Goal: Task Accomplishment & Management: Manage account settings

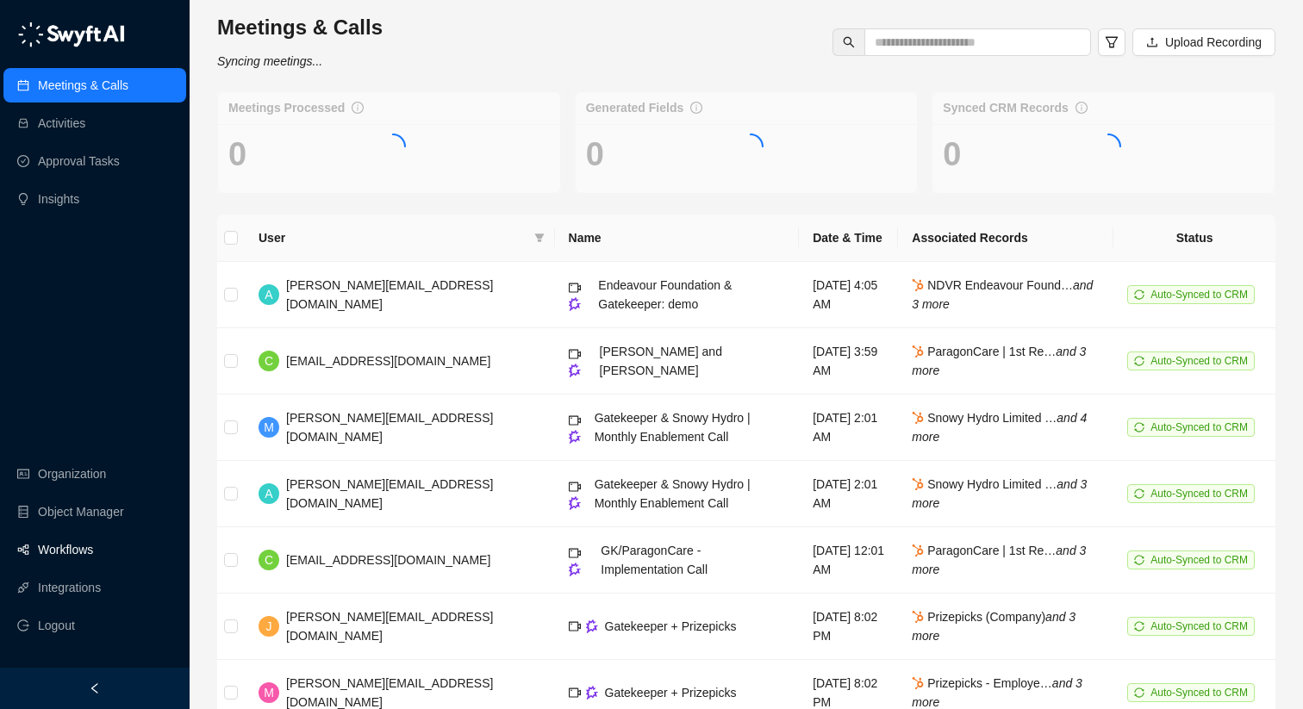
click at [62, 556] on link "Workflows" at bounding box center [65, 549] width 55 height 34
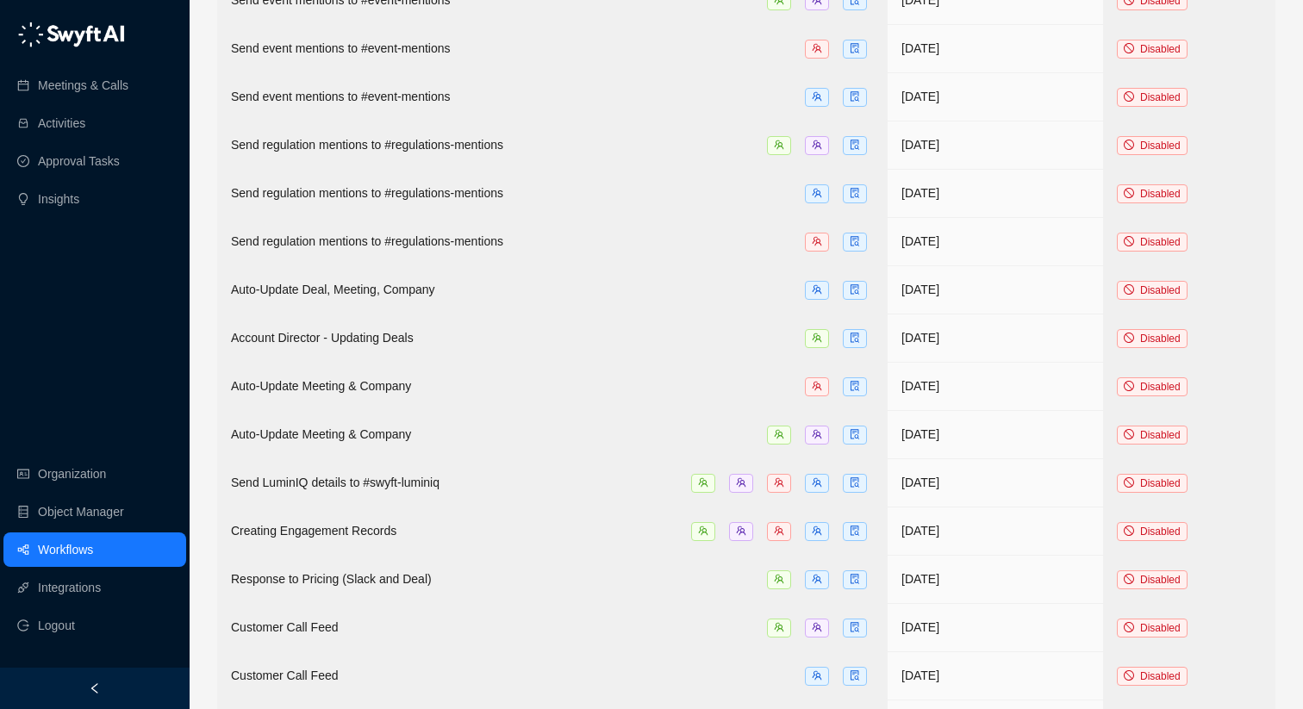
scroll to position [1508, 0]
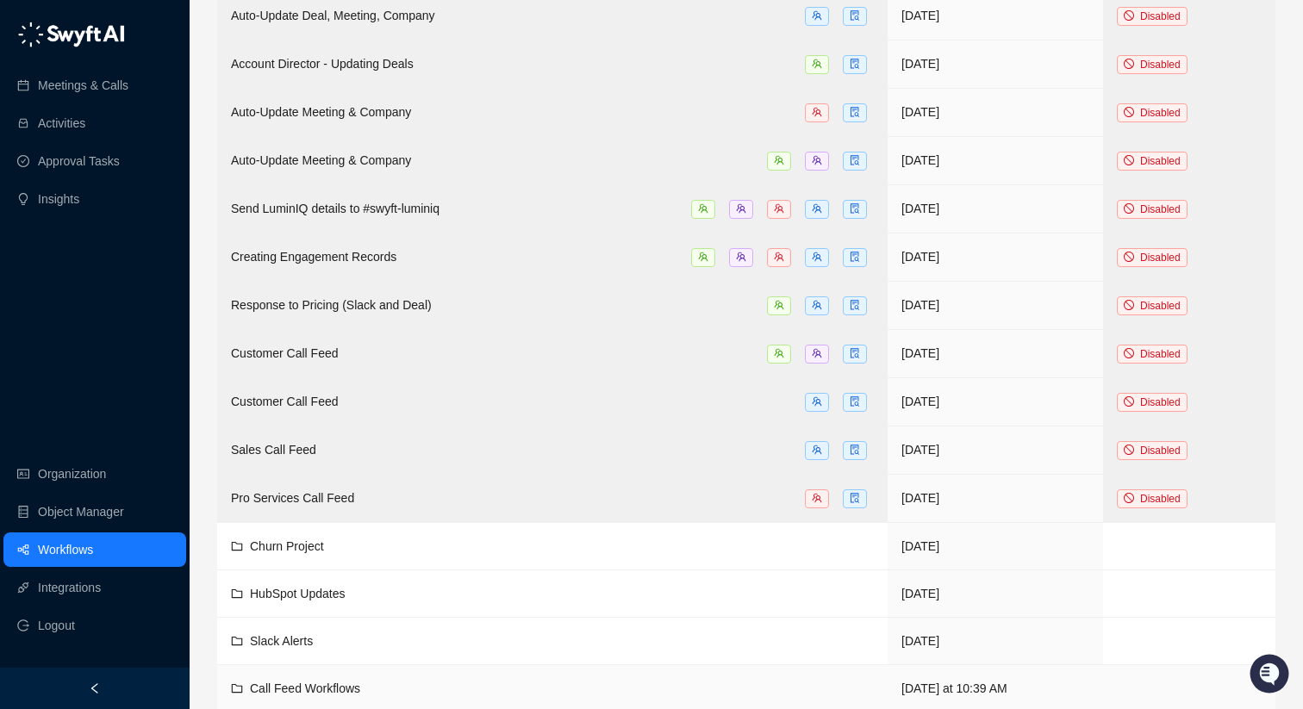
click at [305, 681] on span "Call Feed Workflows" at bounding box center [305, 688] width 110 height 14
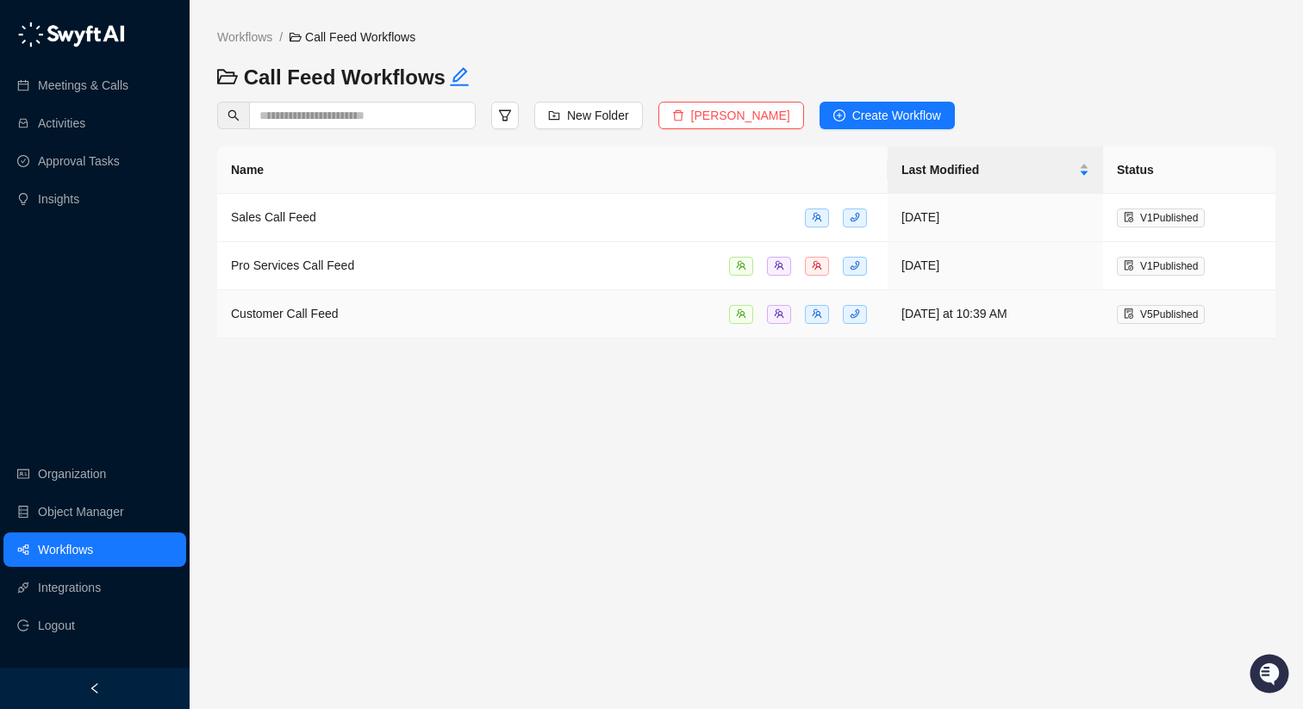
click at [352, 301] on td "Customer Call Feed" at bounding box center [552, 314] width 670 height 48
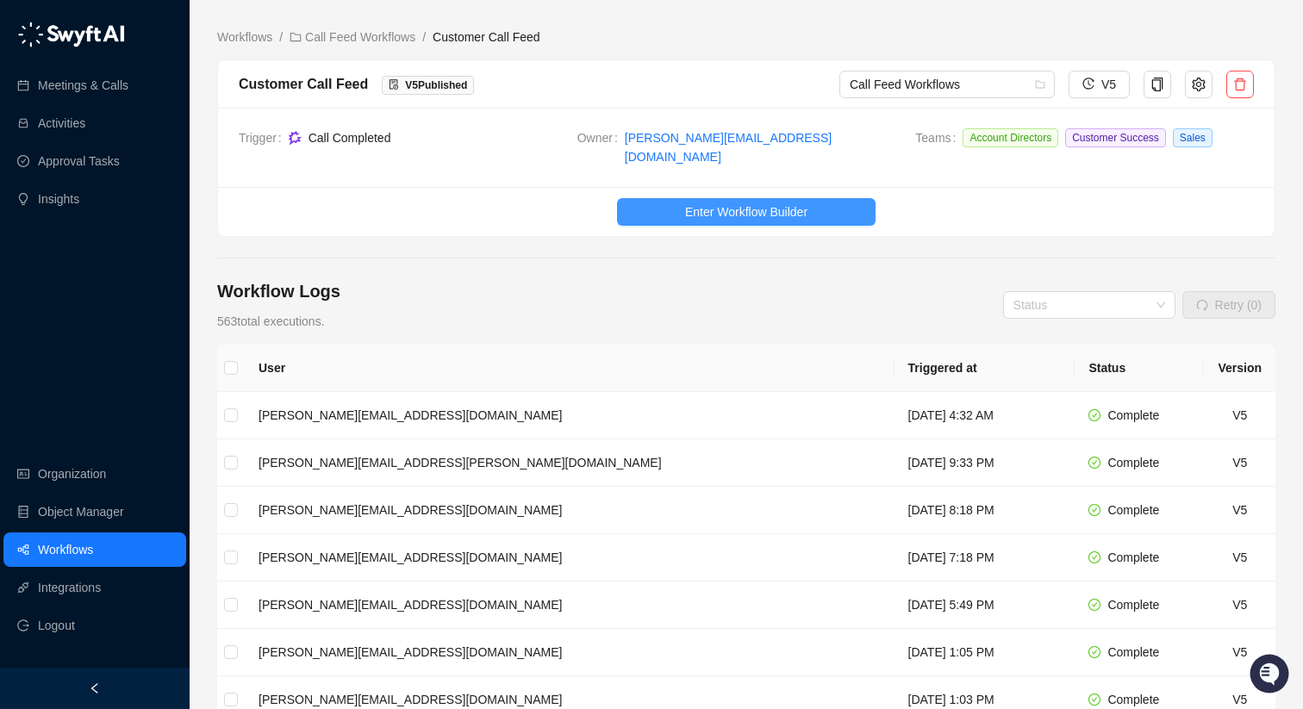
click at [766, 202] on span "Enter Workflow Builder" at bounding box center [746, 211] width 122 height 19
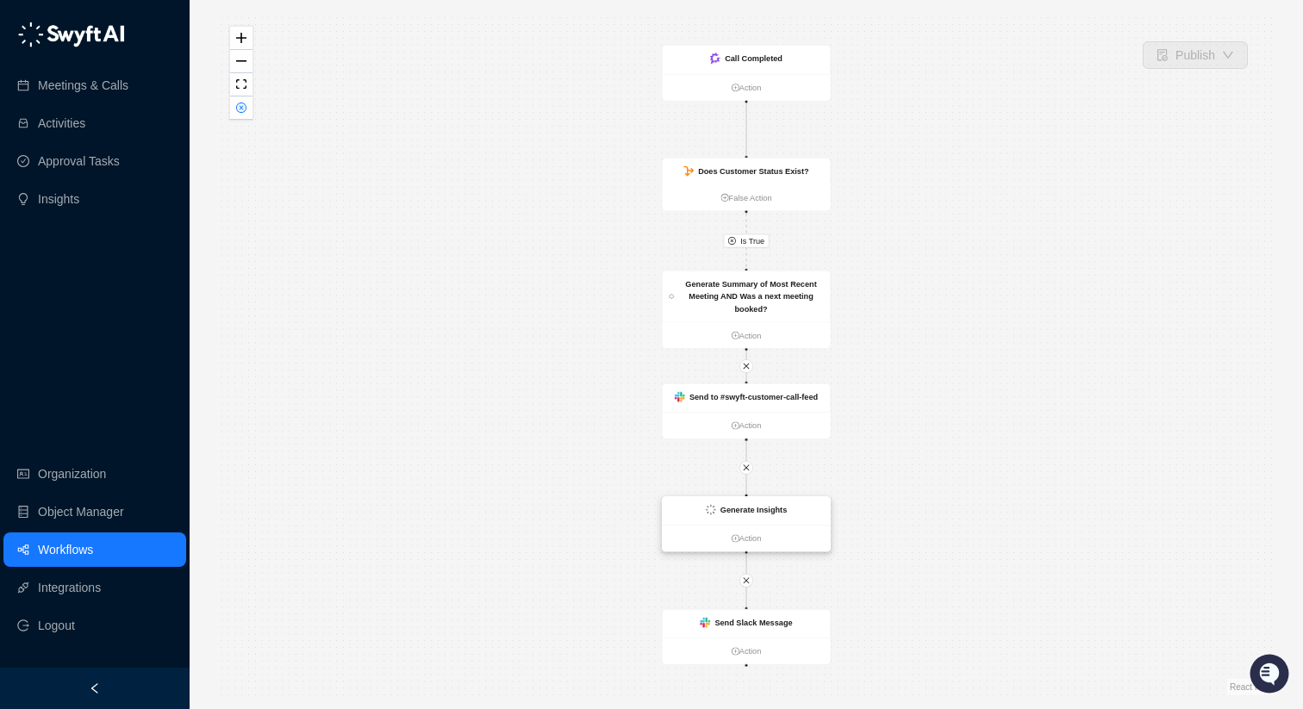
click at [734, 513] on strong "Generate Insights" at bounding box center [753, 509] width 66 height 9
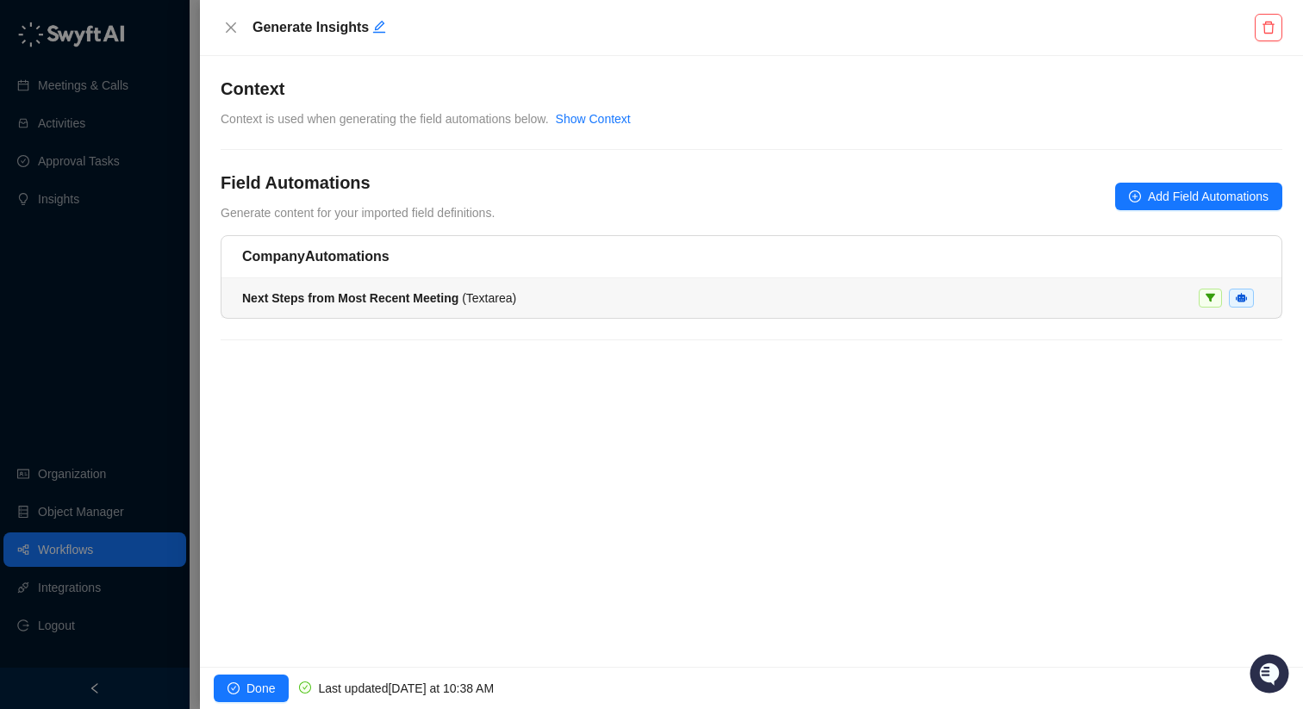
click at [608, 284] on li "Next Steps from Most Recent Meeting ( Textarea )" at bounding box center [751, 298] width 1060 height 40
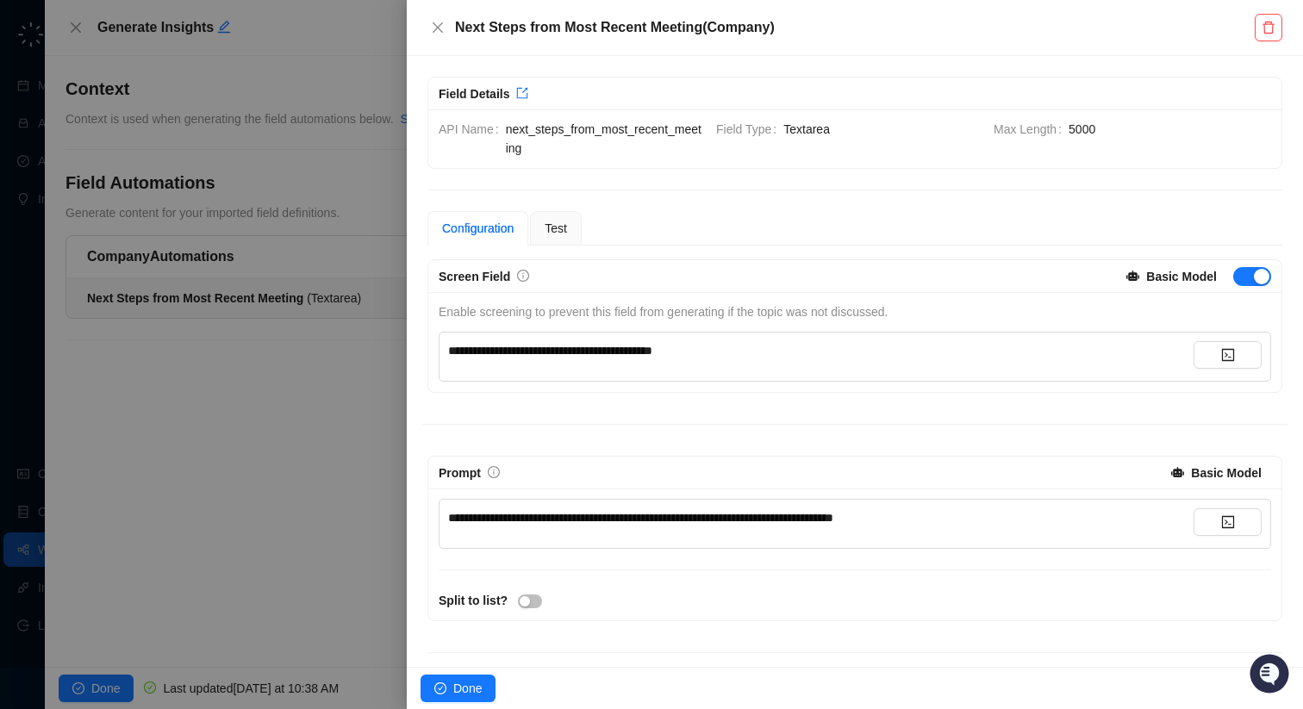
click at [968, 519] on div "**********" at bounding box center [820, 517] width 745 height 19
click at [530, 600] on button "button" at bounding box center [530, 601] width 24 height 14
click at [461, 698] on button "Done" at bounding box center [457, 689] width 75 height 28
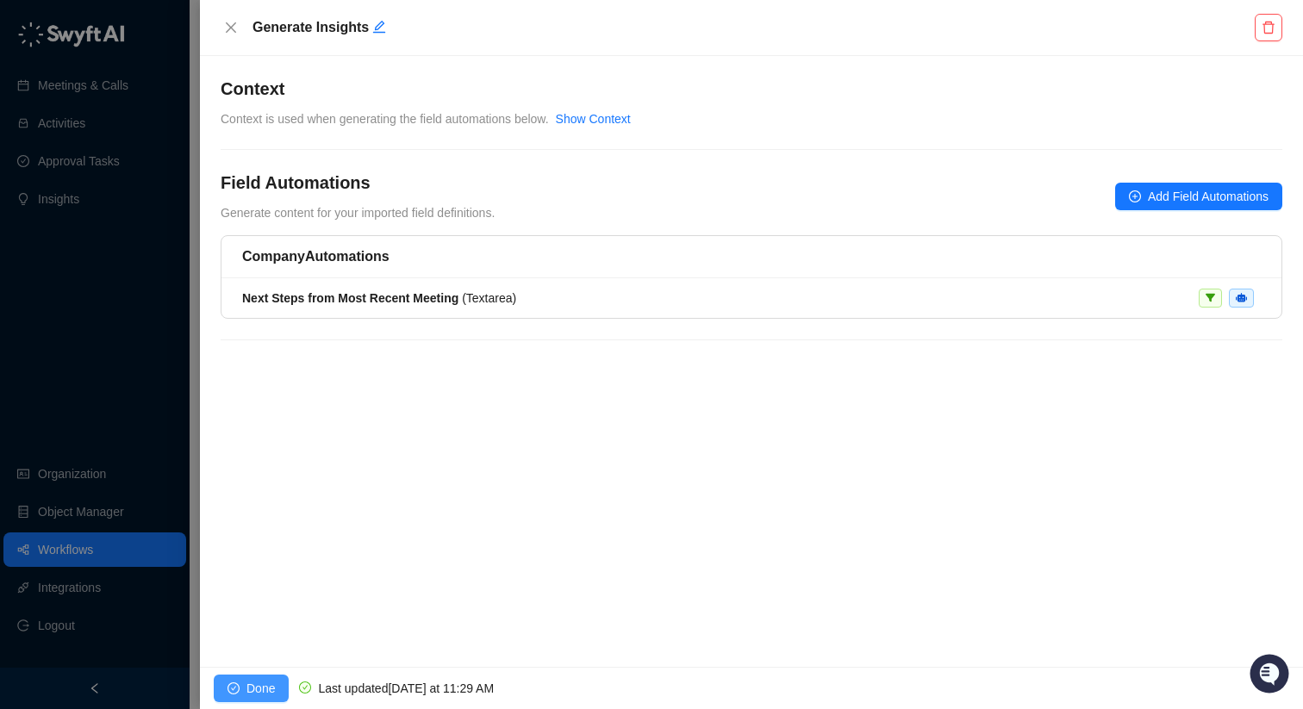
click at [262, 694] on span "Done" at bounding box center [260, 688] width 28 height 19
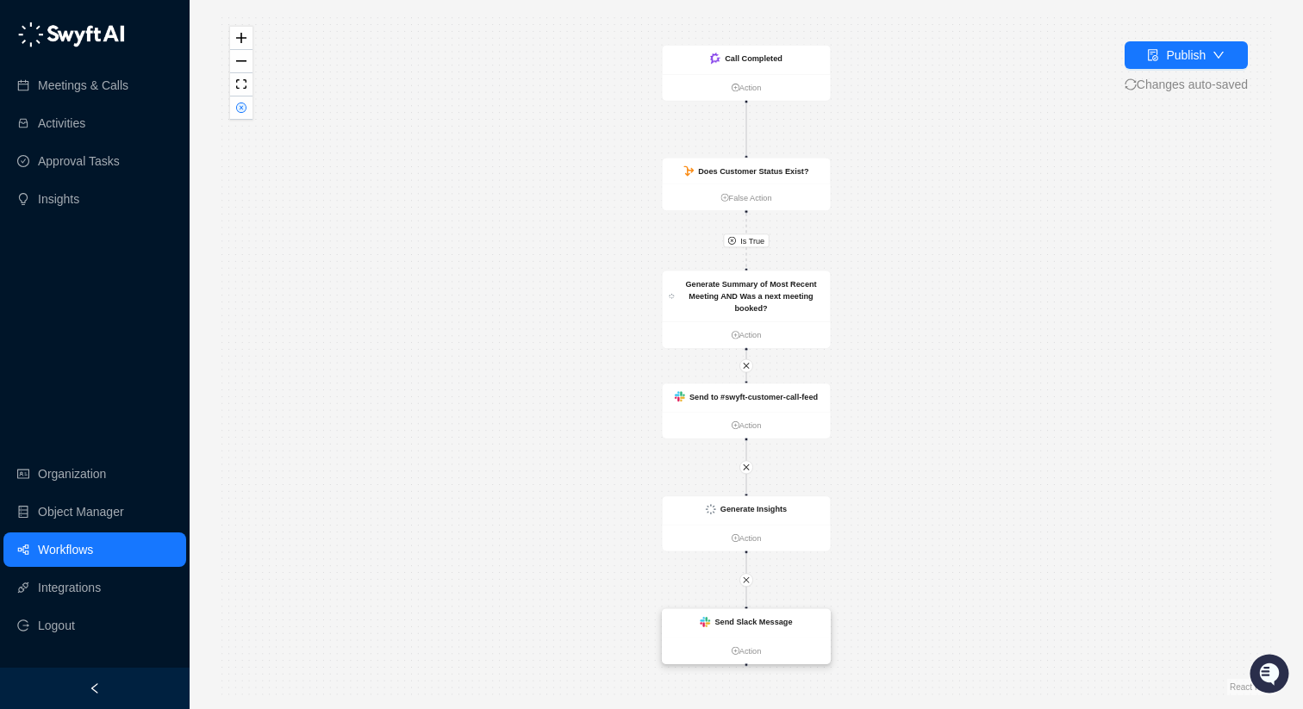
click at [741, 618] on strong "Send Slack Message" at bounding box center [753, 622] width 78 height 9
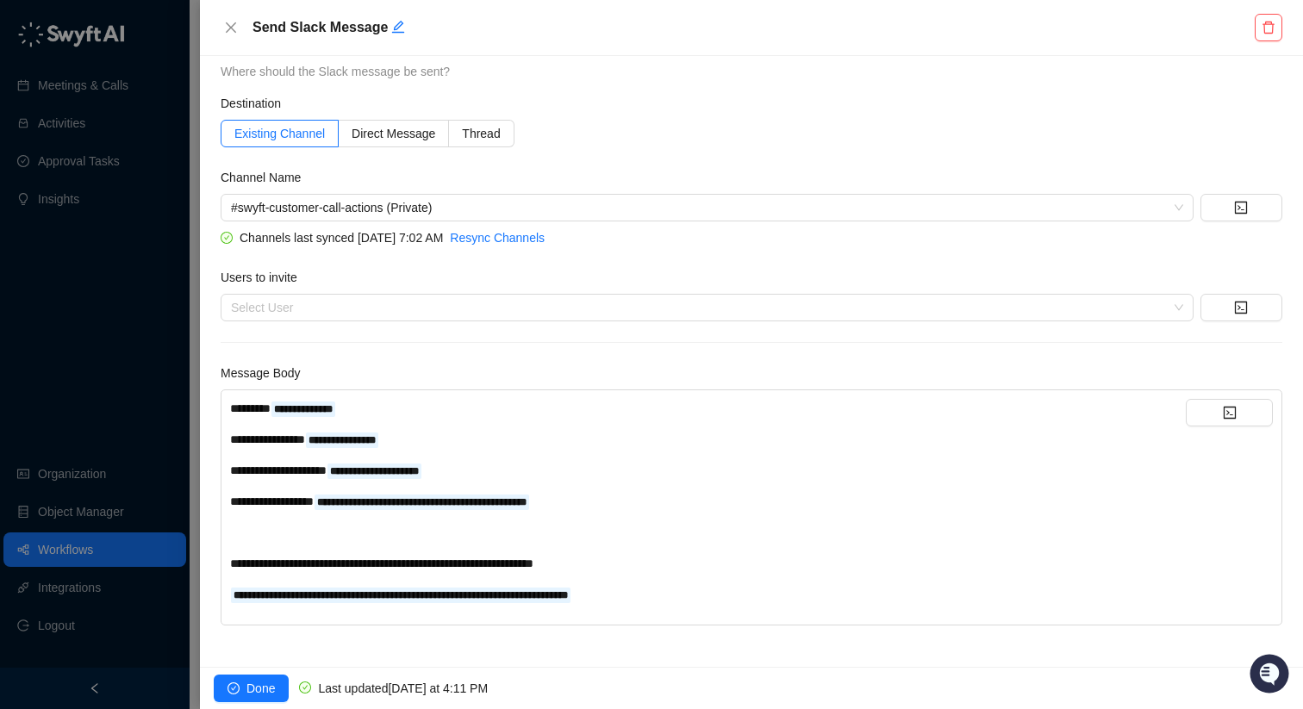
scroll to position [47, 0]
click at [732, 586] on div "**********" at bounding box center [707, 595] width 955 height 19
click at [258, 693] on span "Done" at bounding box center [260, 688] width 28 height 19
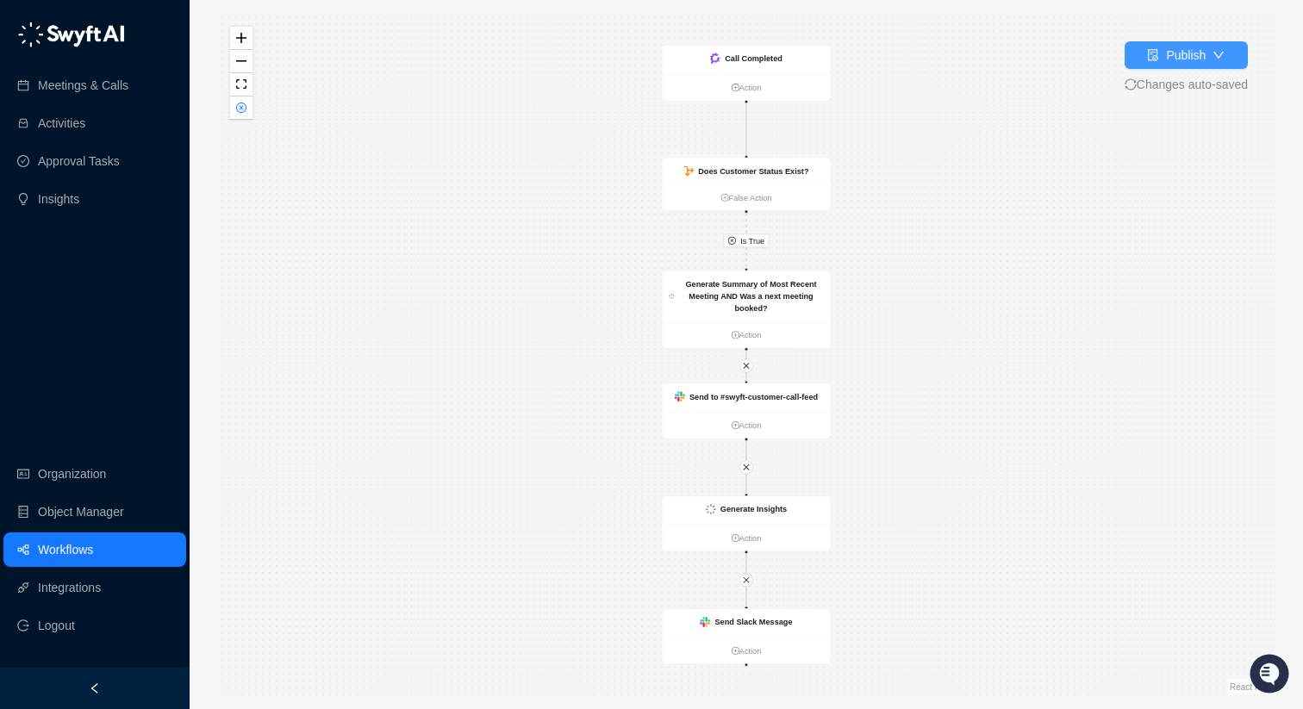
click at [1185, 47] on div "Publish" at bounding box center [1186, 55] width 40 height 19
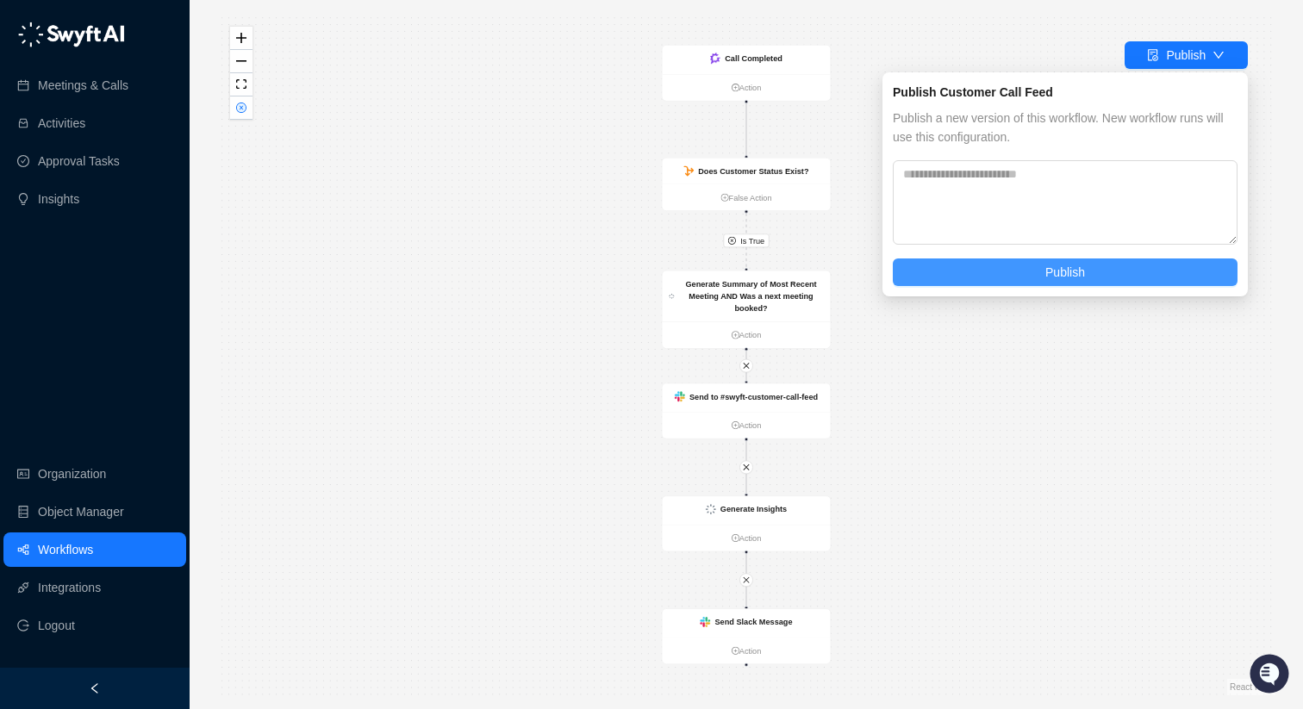
click at [1040, 264] on button "Publish" at bounding box center [1064, 272] width 345 height 28
